Goal: Task Accomplishment & Management: Manage account settings

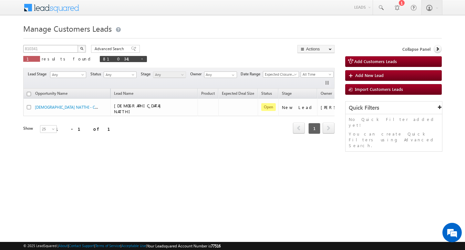
scroll to position [0, 16]
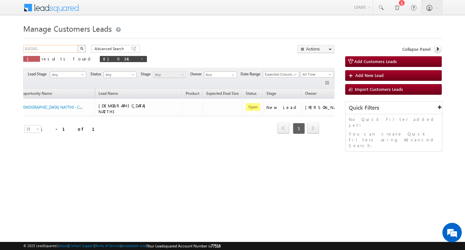
click at [54, 50] on input "810341" at bounding box center [50, 49] width 55 height 8
type input "Search Customers Leads"
click at [57, 47] on input "text" at bounding box center [50, 49] width 55 height 8
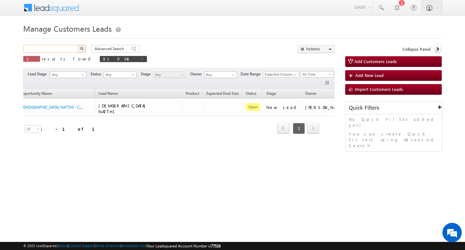
paste input "810326"
type input "810326"
click at [78, 45] on button "button" at bounding box center [82, 49] width 8 height 8
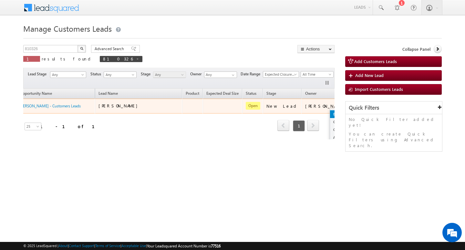
click at [330, 110] on link "Edit" at bounding box center [346, 114] width 32 height 8
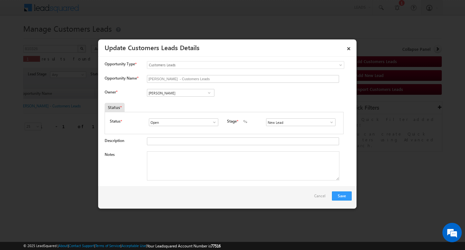
click at [232, 183] on div "Notes" at bounding box center [228, 167] width 247 height 32
click at [228, 169] on textarea "Notes" at bounding box center [243, 165] width 193 height 29
click at [328, 123] on span at bounding box center [331, 122] width 6 height 5
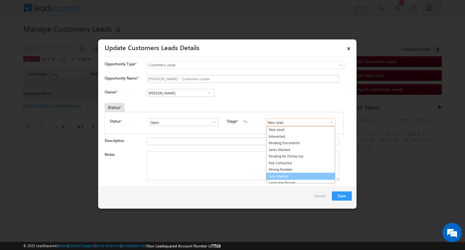
click at [304, 176] on link "Sale Marked" at bounding box center [300, 175] width 69 height 7
type input "Sale Marked"
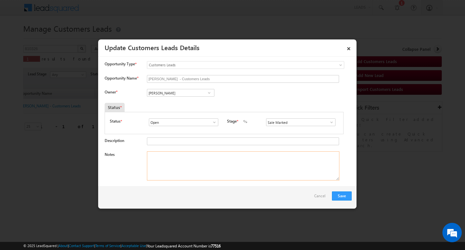
click at [264, 164] on textarea "Notes" at bounding box center [243, 165] width 193 height 29
click at [175, 89] on input "[PERSON_NAME]" at bounding box center [181, 93] width 68 height 8
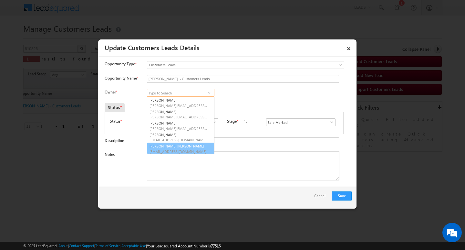
scroll to position [2, 0]
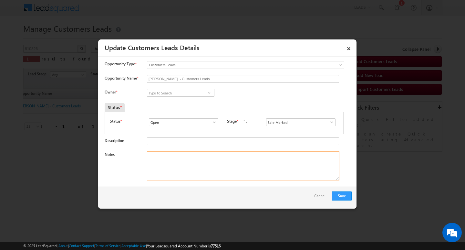
click at [247, 171] on textarea "Notes" at bounding box center [243, 165] width 193 height 29
click at [205, 167] on textarea "Notes" at bounding box center [243, 165] width 193 height 29
paste textarea "Customer Name [PERSON_NAME] / AG 32Y / JOB / MOTHE INCOME 30K / WORAK EXPW : 3Y…"
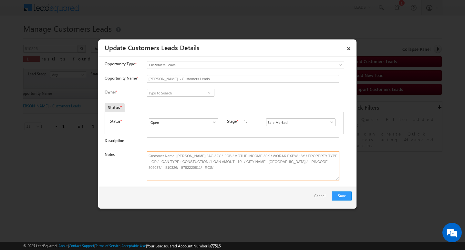
type textarea "Customer Name [PERSON_NAME] / AG 32Y / JOB / MOTHE INCOME 30K / WORAK EXPW : 3Y…"
click at [187, 96] on input at bounding box center [181, 93] width 68 height 8
paste input "[EMAIL_ADDRESS][DOMAIN_NAME]"
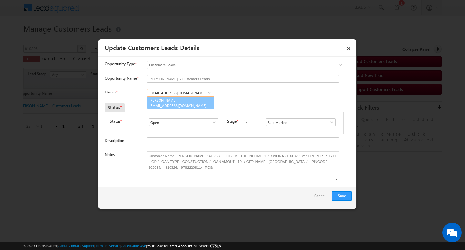
click at [183, 103] on span "[EMAIL_ADDRESS][DOMAIN_NAME]" at bounding box center [179, 105] width 58 height 5
type input "[PERSON_NAME]"
click at [335, 198] on button "Save" at bounding box center [342, 195] width 20 height 9
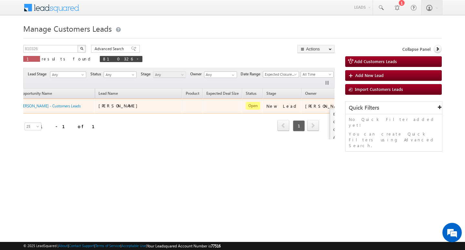
click at [330, 109] on ul "Edit Change Owner Change Stage Add Activity Add Task Delete" at bounding box center [346, 134] width 33 height 50
click at [330, 112] on link "Edit" at bounding box center [346, 114] width 32 height 8
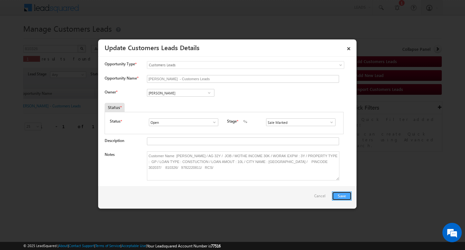
click at [337, 197] on button "Save" at bounding box center [342, 195] width 20 height 9
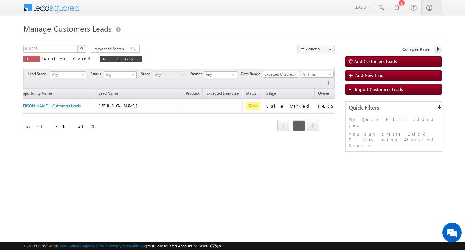
click at [53, 46] on input "810326" at bounding box center [50, 49] width 55 height 8
paste input "810324"
type input "810324"
click at [78, 45] on button "button" at bounding box center [82, 49] width 8 height 8
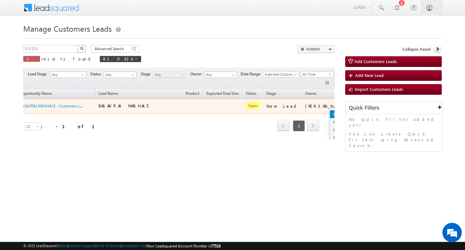
click at [330, 112] on link "Edit" at bounding box center [346, 114] width 32 height 8
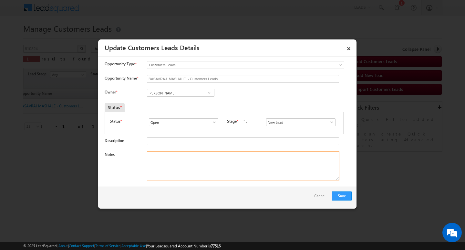
click at [220, 159] on textarea "Notes" at bounding box center [243, 165] width 193 height 29
click at [189, 95] on input "[PERSON_NAME]" at bounding box center [181, 93] width 68 height 8
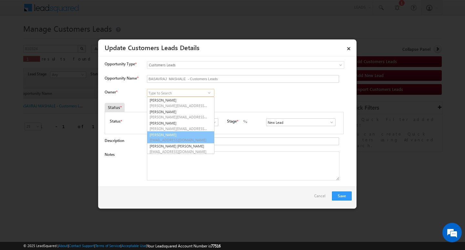
scroll to position [2, 0]
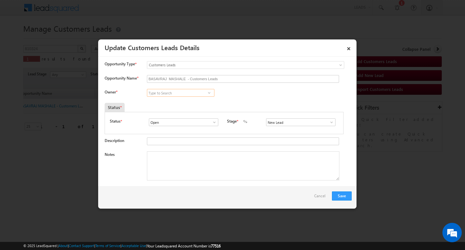
click at [170, 95] on input at bounding box center [181, 93] width 68 height 8
paste input "[EMAIL_ADDRESS][DOMAIN_NAME]"
type input "[EMAIL_ADDRESS][DOMAIN_NAME]"
click at [168, 94] on input at bounding box center [181, 93] width 68 height 8
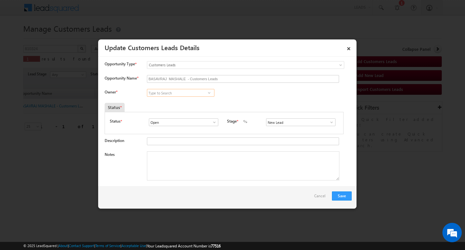
paste input "Sushant Sude"
type input "Sushant Sude"
click at [172, 94] on input at bounding box center [181, 93] width 68 height 8
click at [195, 157] on textarea "Notes" at bounding box center [243, 165] width 193 height 29
paste textarea "Customer Name : BASAVRAJ MASHALE/ AG : 37/ JOB / MOTHE INCOEM : 22/WORAK EXP: 7…"
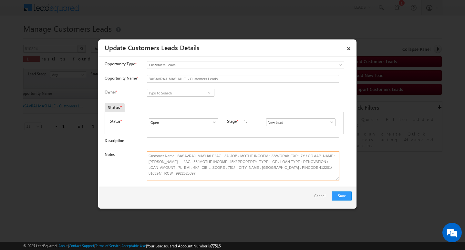
type textarea "Customer Name : BASAVRAJ MASHALE/ AG : 37/ JOB / MOTHE INCOEM : 22/WORAK EXP: 7…"
click at [169, 93] on input at bounding box center [181, 93] width 68 height 8
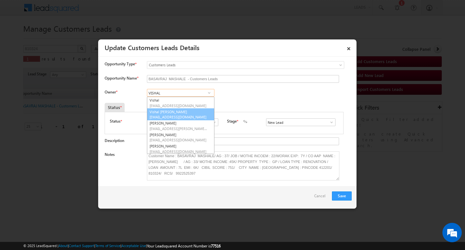
click at [191, 118] on span "[EMAIL_ADDRESS][DOMAIN_NAME]" at bounding box center [179, 116] width 58 height 5
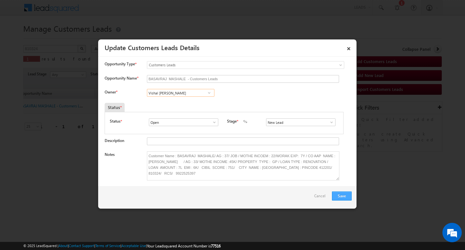
type input "Vishal [PERSON_NAME]"
click at [341, 196] on button "Save" at bounding box center [342, 195] width 20 height 9
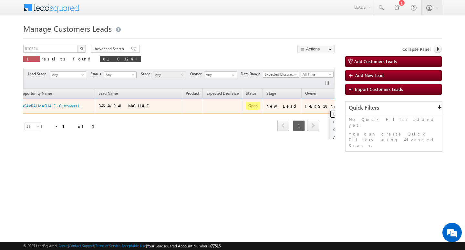
click at [330, 114] on link "Edit" at bounding box center [346, 114] width 32 height 8
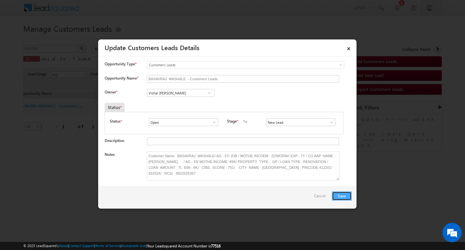
click at [340, 192] on button "Save" at bounding box center [342, 195] width 20 height 9
